Goal: Find specific page/section: Find specific page/section

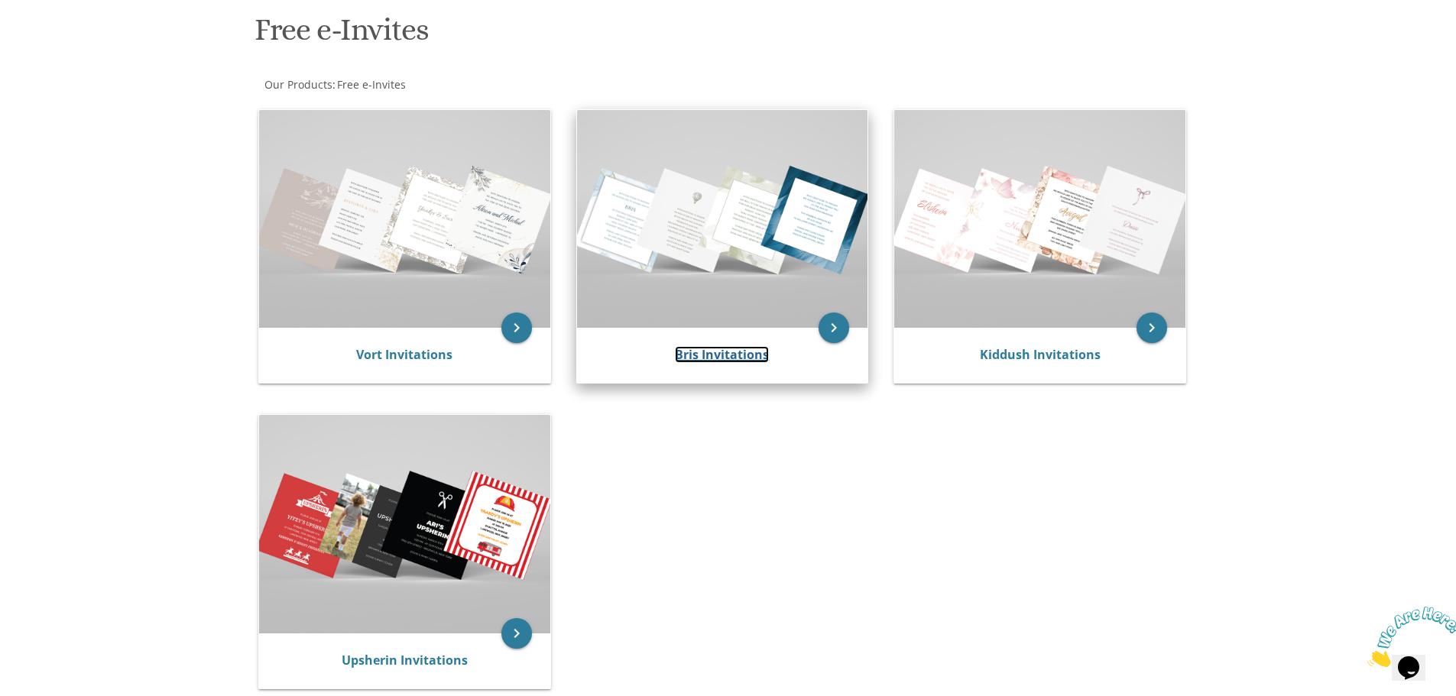
click at [732, 356] on link "Bris Invitations" at bounding box center [722, 354] width 94 height 17
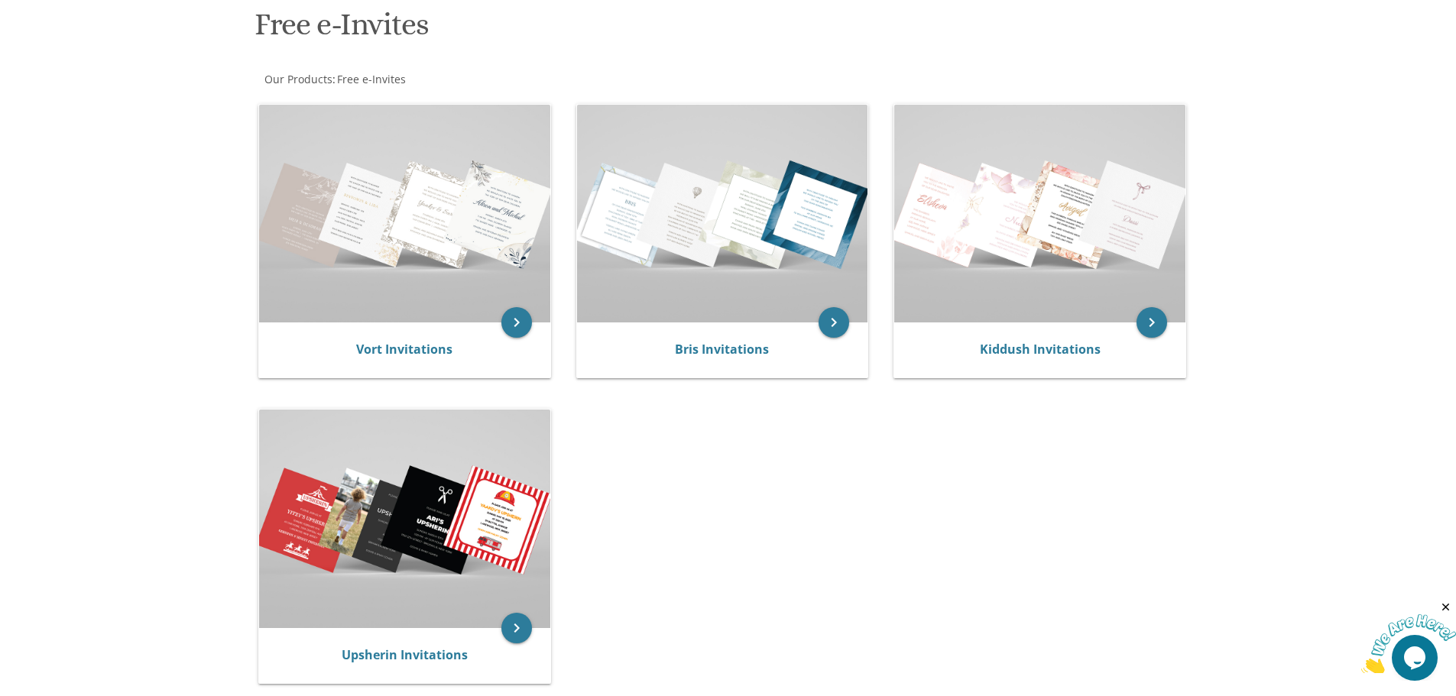
scroll to position [382, 0]
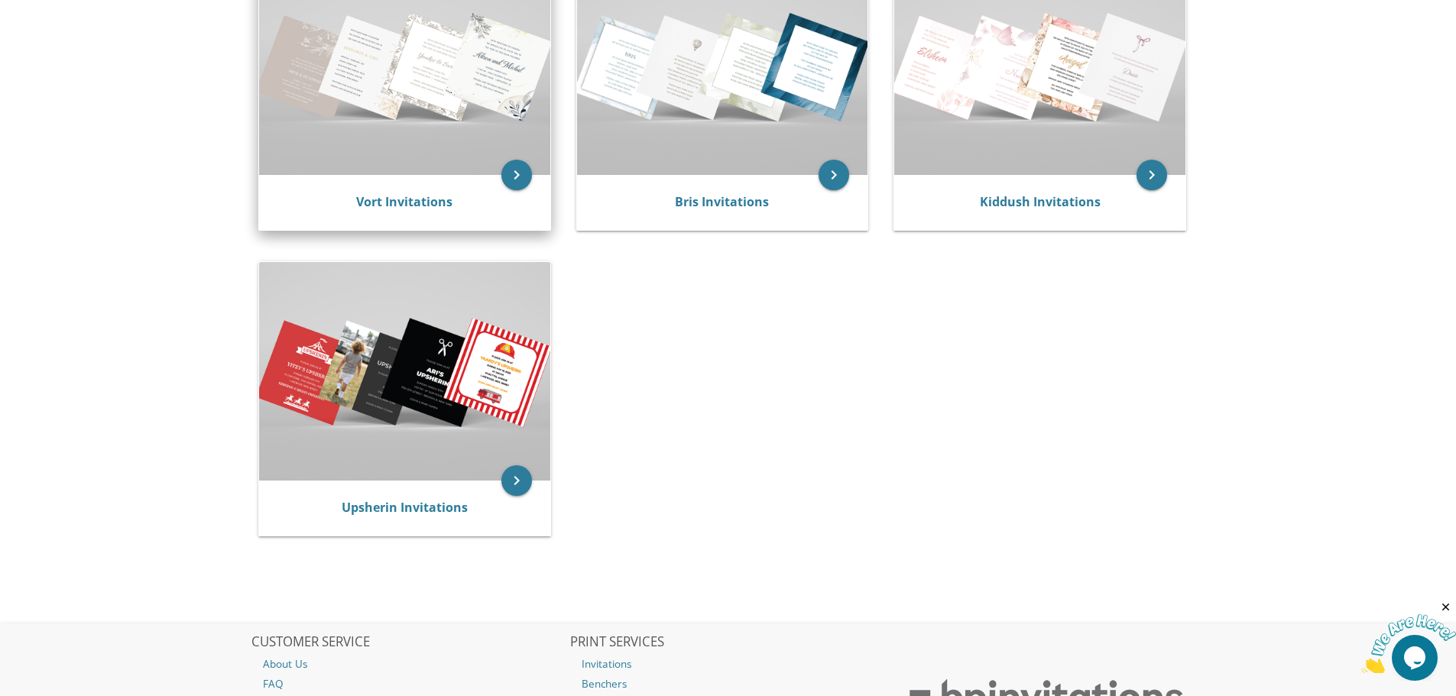
click at [497, 77] on img at bounding box center [404, 66] width 291 height 218
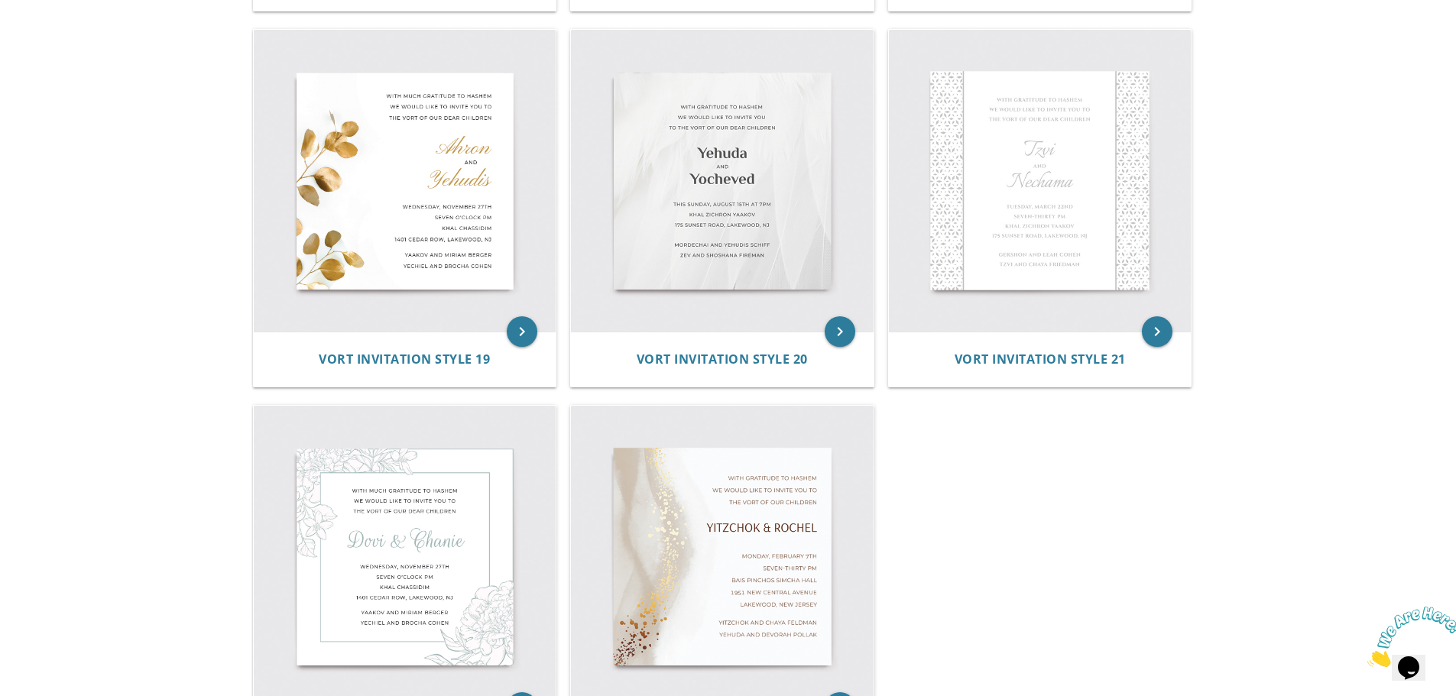
scroll to position [2521, 0]
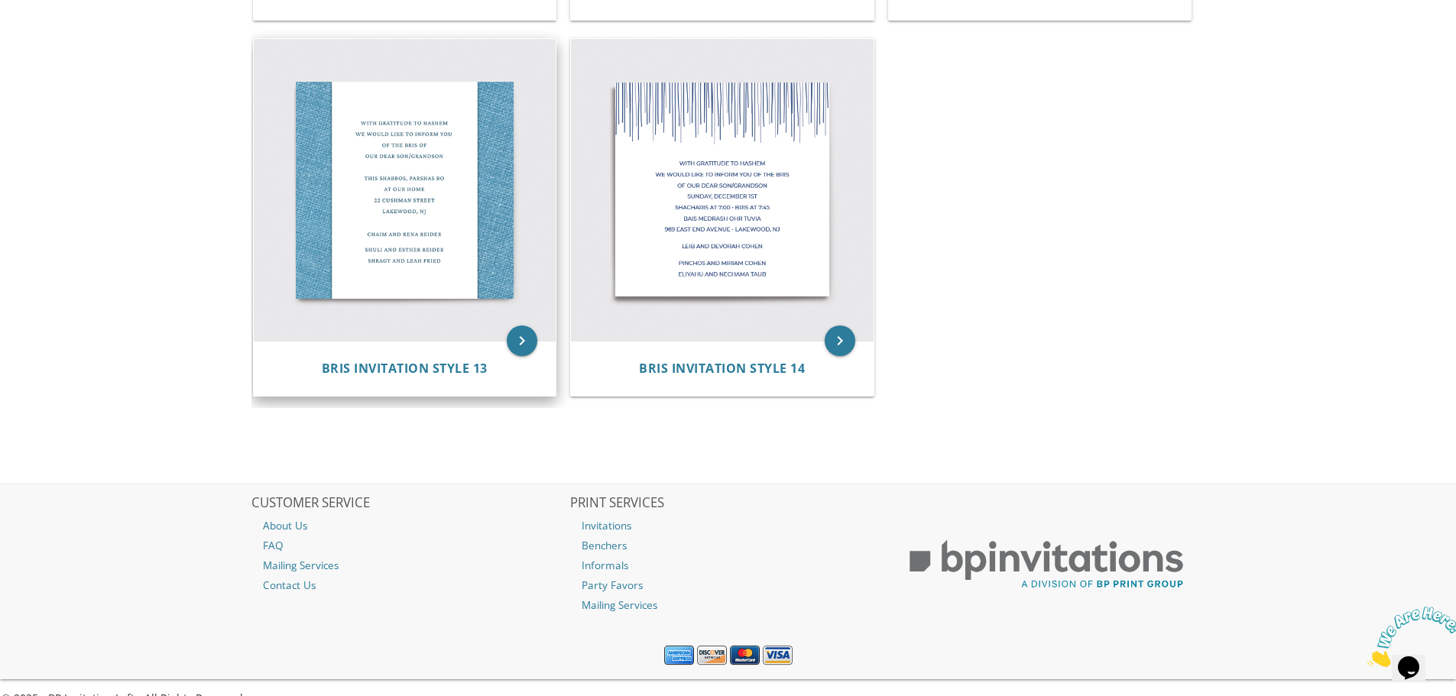
scroll to position [1822, 0]
